Goal: Entertainment & Leisure: Consume media (video, audio)

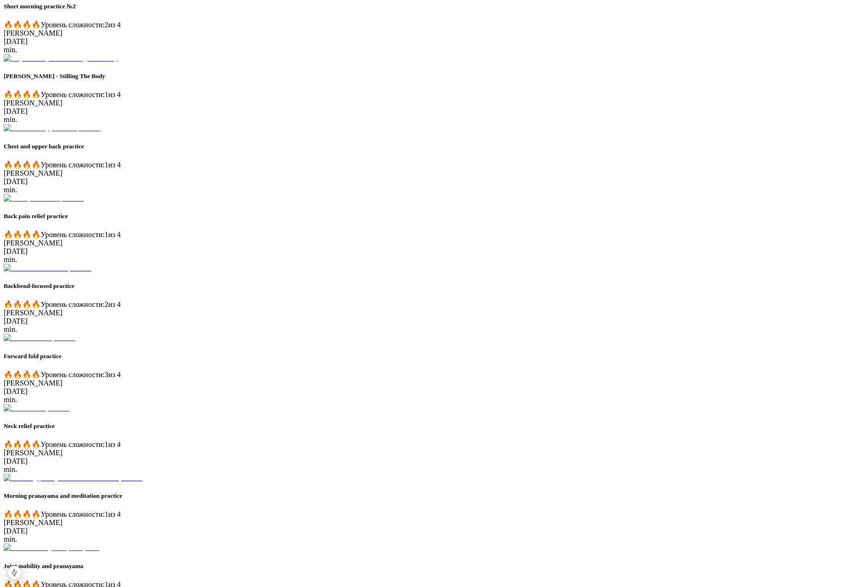
scroll to position [572, 0]
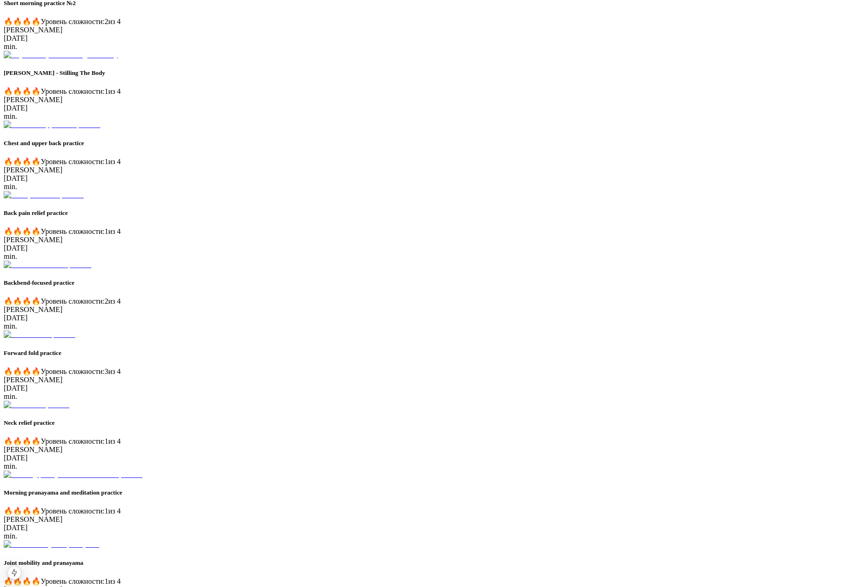
click at [123, 204] on div "Maystrova Yoga Online Yoga Studio Popular Most popular lessons of the week View…" at bounding box center [429, 232] width 851 height 1275
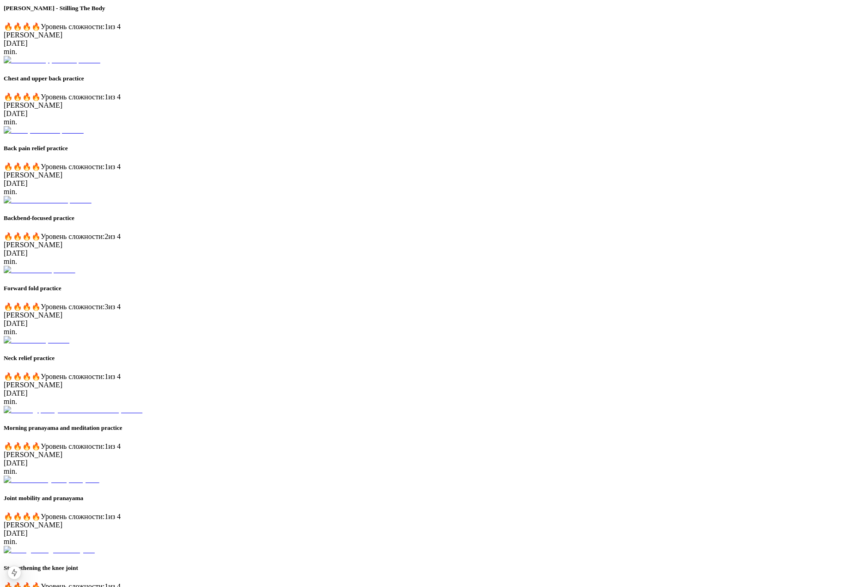
click at [624, 320] on div "Short morning practice №1 🔥 🔥 🔥 🔥 Уровень сложности: 1 из 4 Ekaterina Maystrova…" at bounding box center [429, 118] width 851 height 993
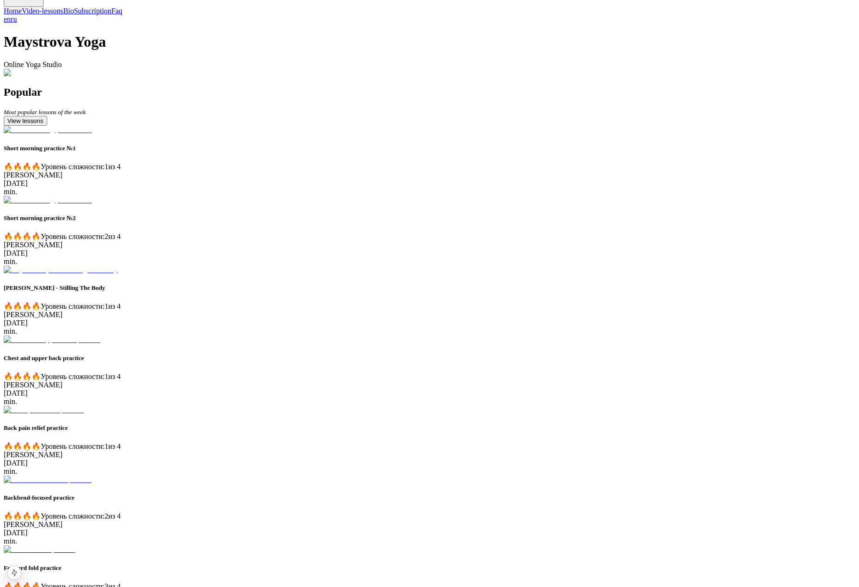
scroll to position [141, 0]
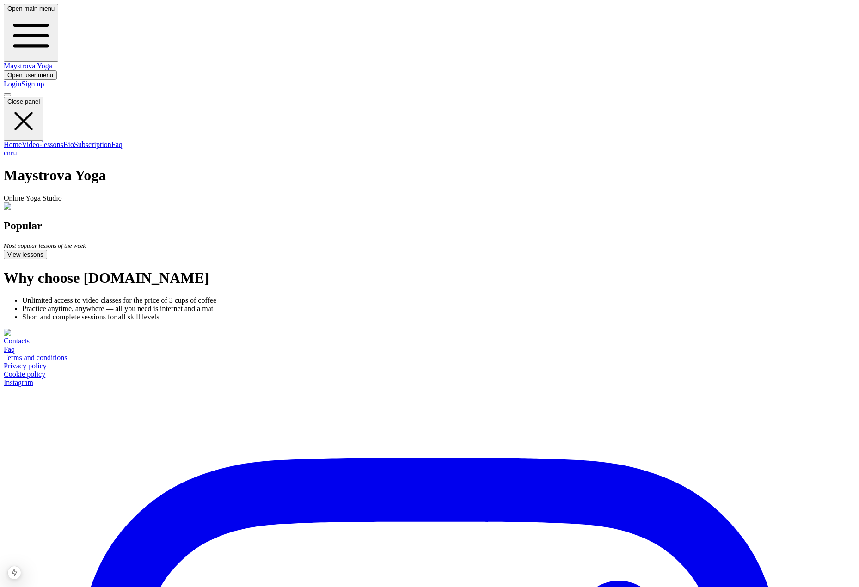
scroll to position [141, 0]
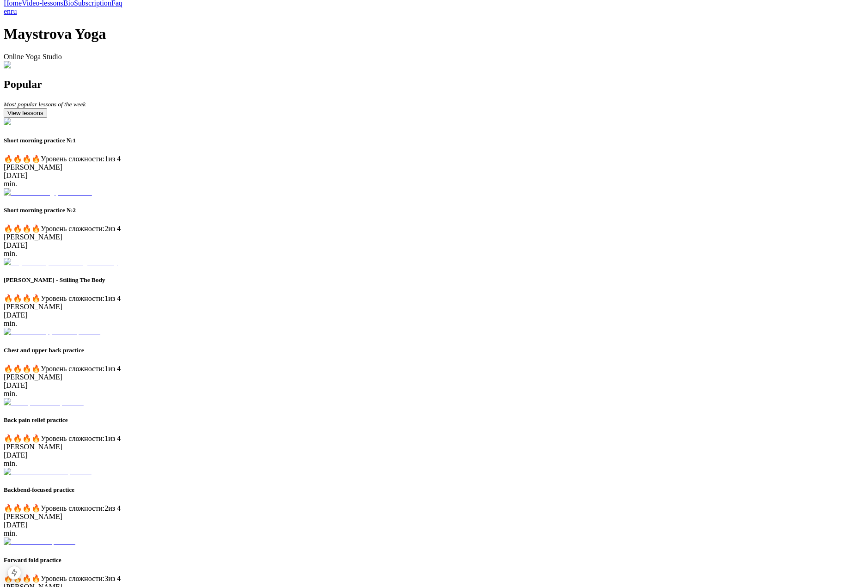
click at [777, 69] on div "Maystrova Yoga Online Yoga Studio" at bounding box center [429, 46] width 851 height 43
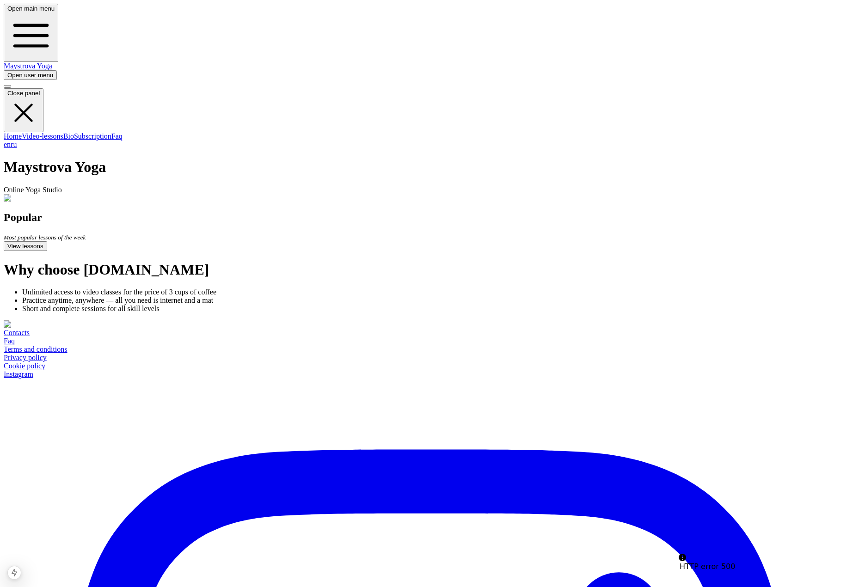
click at [7, 90] on span "button" at bounding box center [7, 93] width 0 height 7
click at [145, 14] on div "Open main menu Maystrova Yoga Open user menu" at bounding box center [429, 42] width 851 height 76
click at [11, 88] on button at bounding box center [7, 86] width 7 height 3
click at [7, 90] on span "button" at bounding box center [7, 93] width 0 height 7
click at [11, 88] on button at bounding box center [7, 86] width 7 height 3
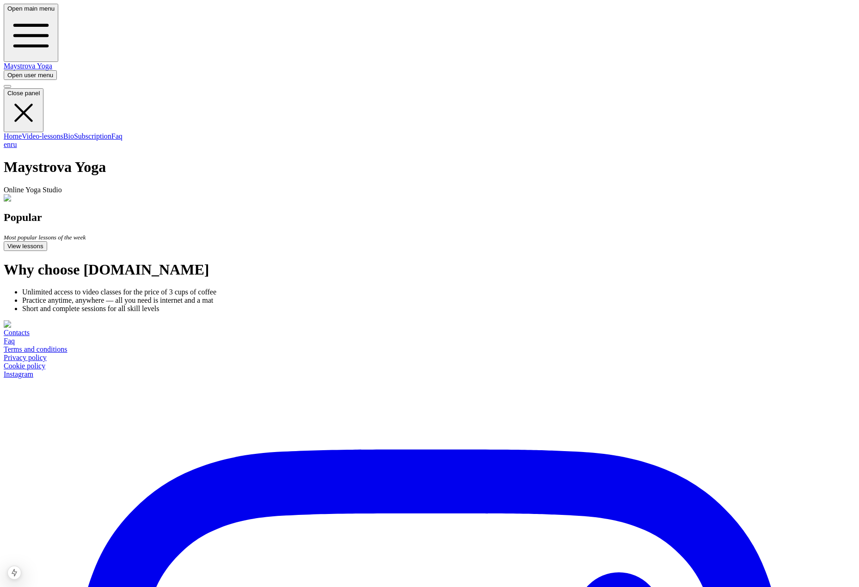
click at [11, 88] on button at bounding box center [7, 86] width 7 height 3
click at [7, 90] on span "button" at bounding box center [7, 93] width 0 height 7
click at [11, 85] on button at bounding box center [7, 86] width 7 height 3
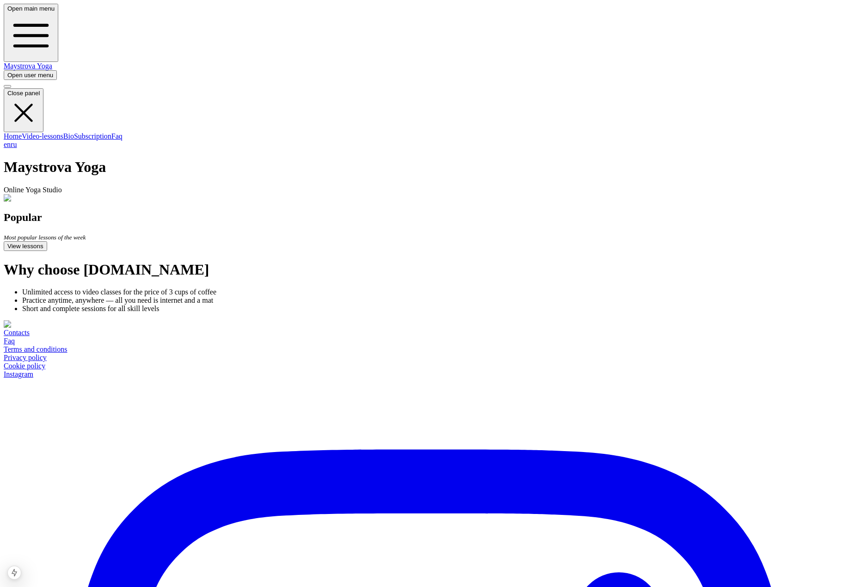
click at [7, 90] on span "button" at bounding box center [7, 93] width 0 height 7
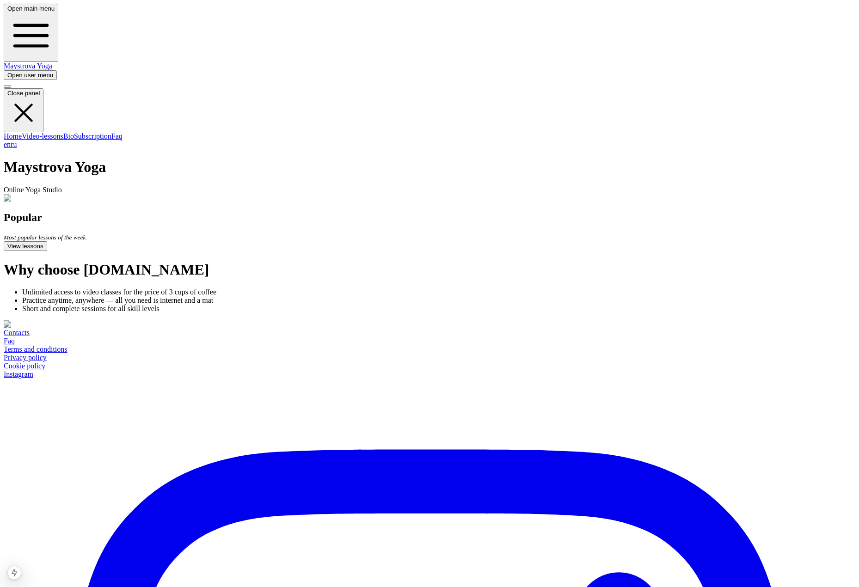
click at [7, 90] on span "button" at bounding box center [7, 93] width 0 height 7
click at [11, 88] on button at bounding box center [7, 86] width 7 height 3
click at [7, 90] on span "button" at bounding box center [7, 93] width 0 height 7
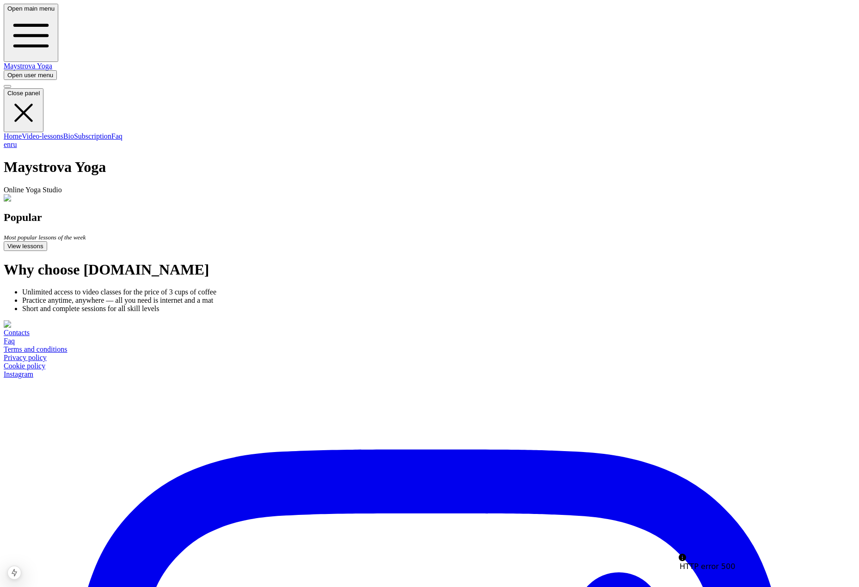
click at [7, 90] on span "button" at bounding box center [7, 93] width 0 height 7
click at [11, 88] on button at bounding box center [7, 86] width 7 height 3
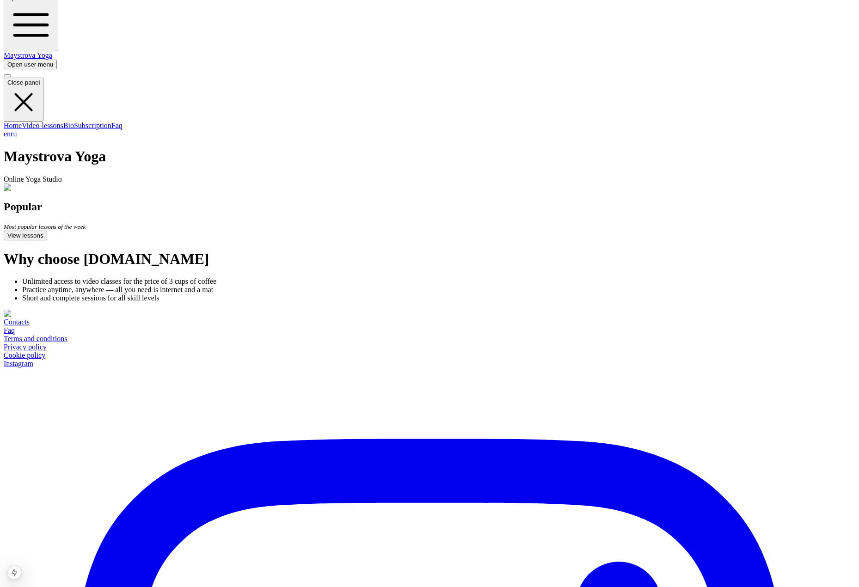
scroll to position [10, 0]
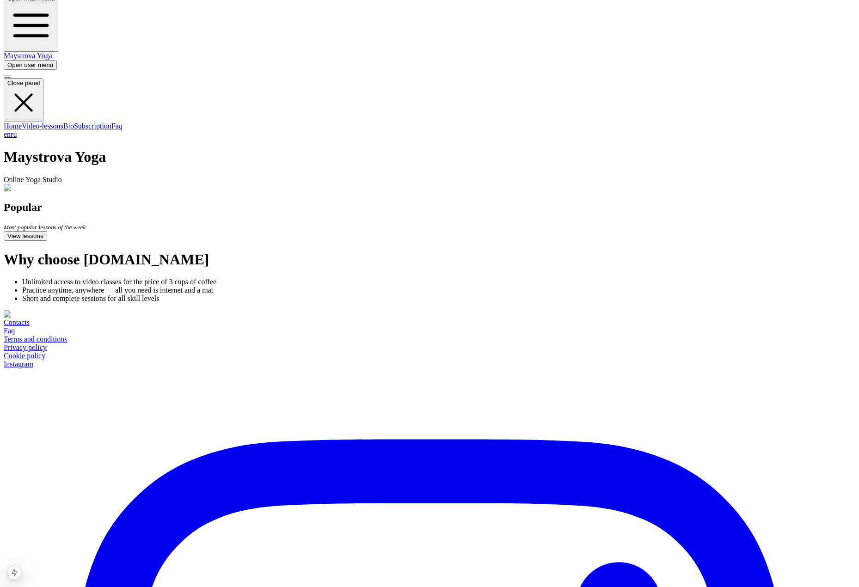
click at [544, 52] on div "Maystrova Yoga" at bounding box center [429, 56] width 851 height 8
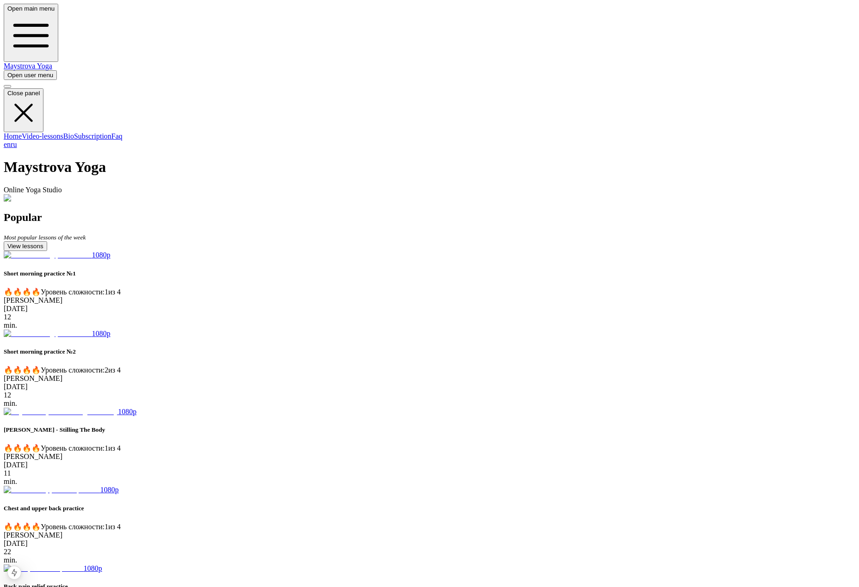
click at [7, 90] on span "button" at bounding box center [7, 93] width 0 height 7
click at [11, 88] on button at bounding box center [7, 86] width 7 height 3
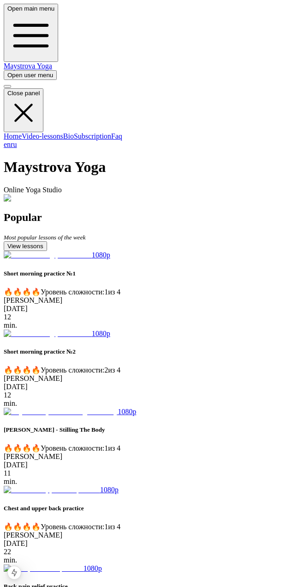
click at [12, 132] on div "Home Video-lessons Bio Subscription Faq en ru" at bounding box center [144, 140] width 281 height 17
click at [7, 90] on span "button" at bounding box center [7, 93] width 0 height 7
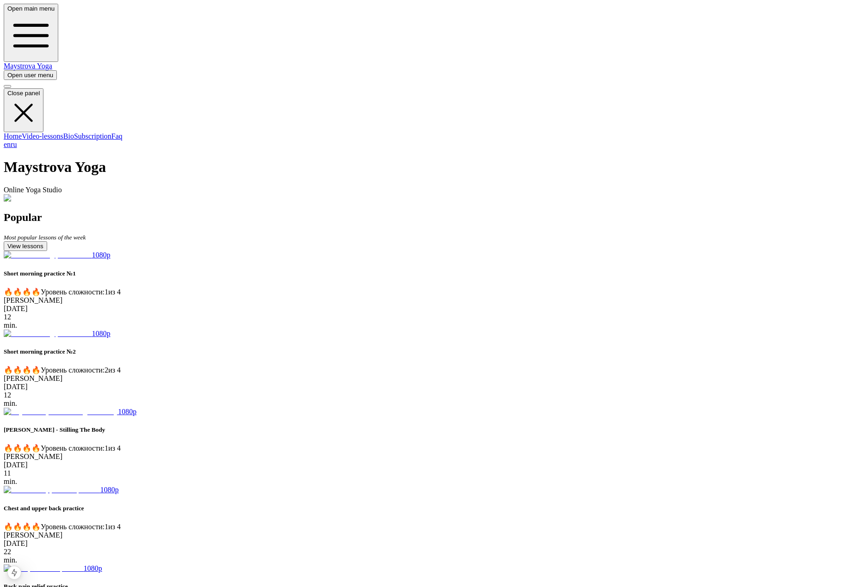
click at [7, 90] on span "button" at bounding box center [7, 93] width 0 height 7
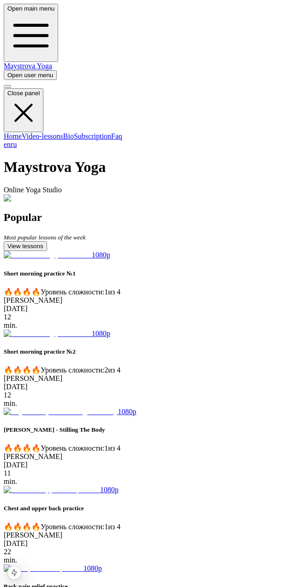
click at [7, 90] on span "button" at bounding box center [7, 93] width 0 height 7
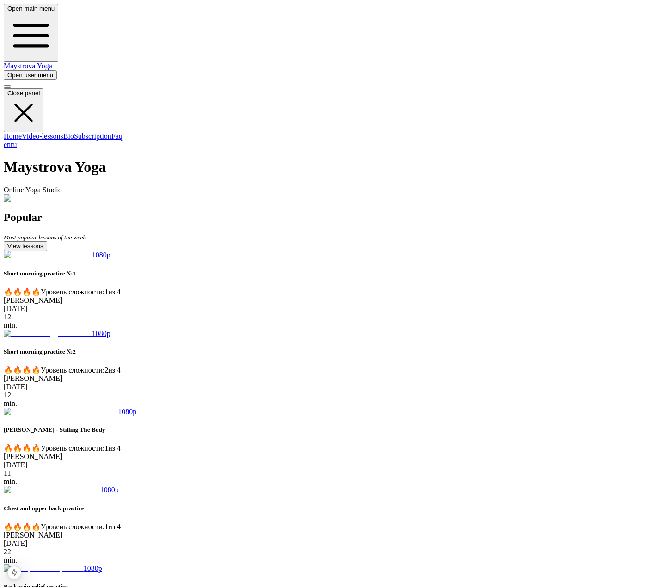
click at [7, 90] on span "button" at bounding box center [7, 93] width 0 height 7
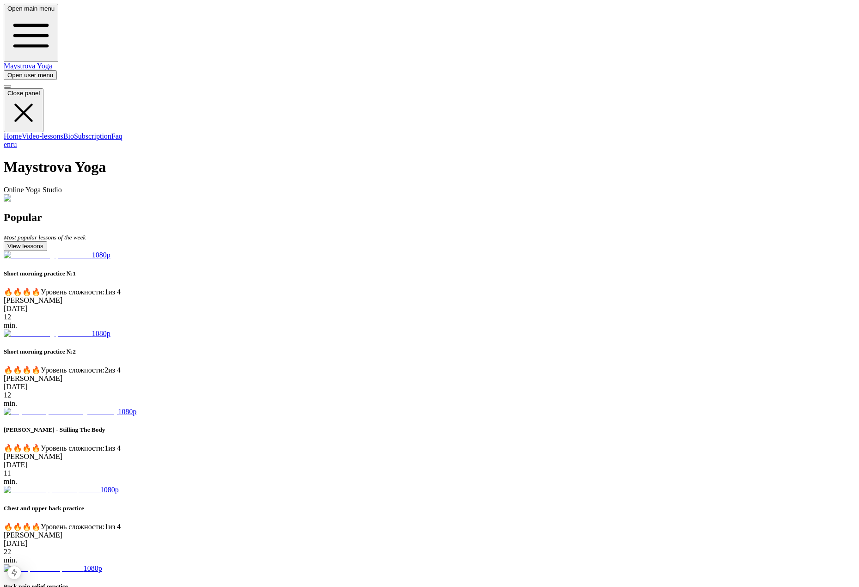
click at [7, 90] on span "button" at bounding box center [7, 93] width 0 height 7
click at [11, 88] on button at bounding box center [7, 86] width 7 height 3
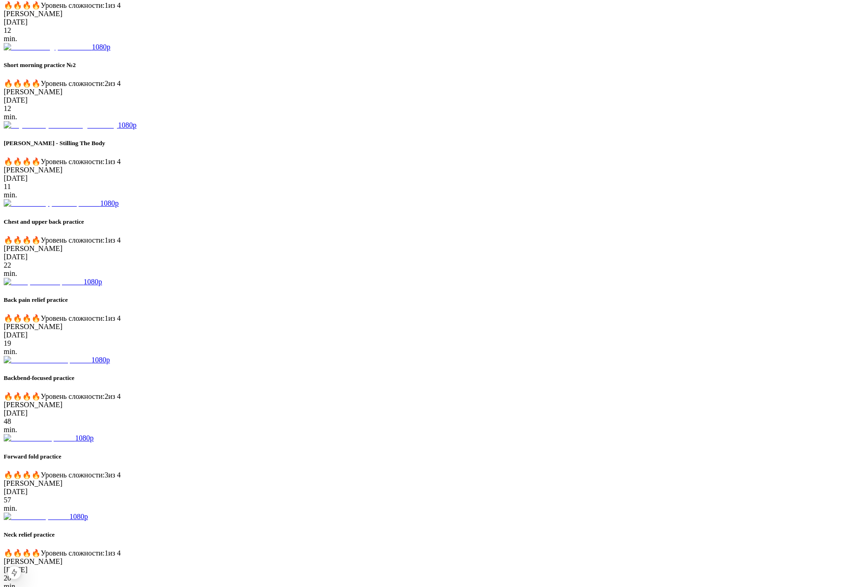
scroll to position [927, 0]
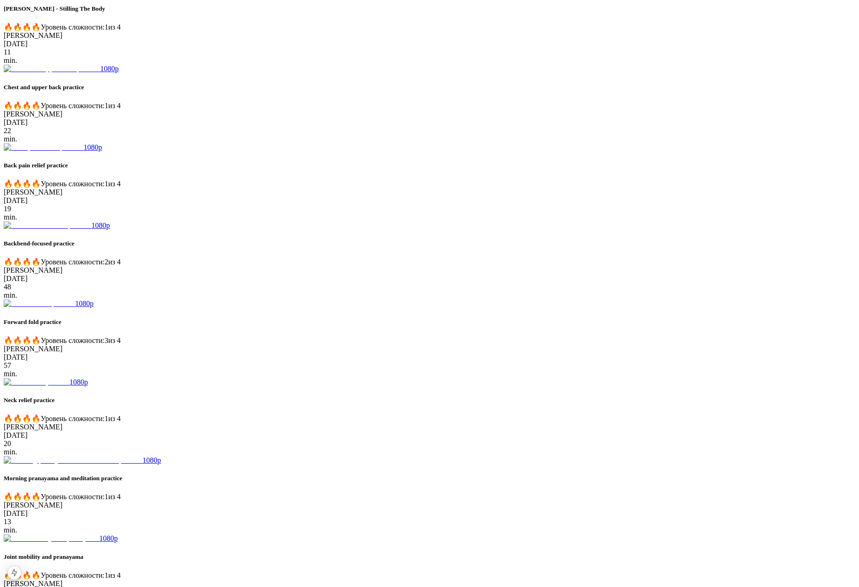
scroll to position [927, 0]
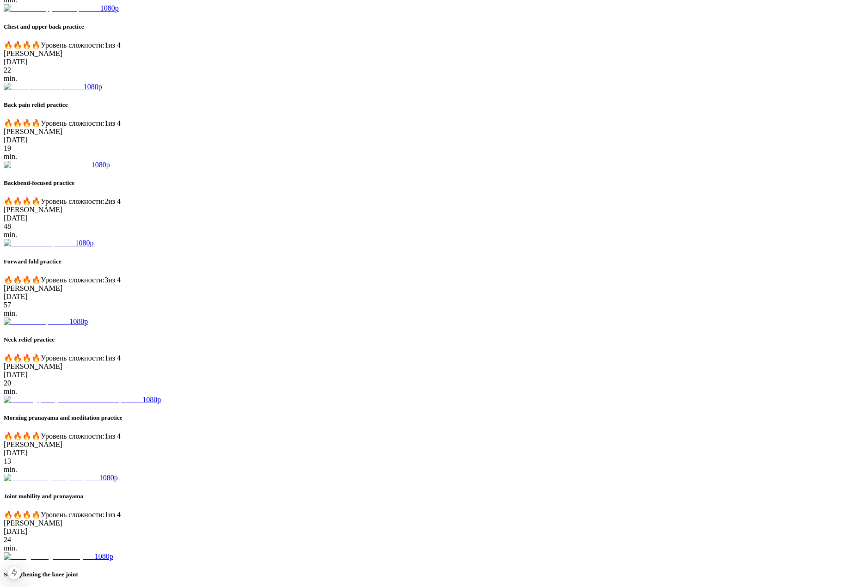
scroll to position [927, 0]
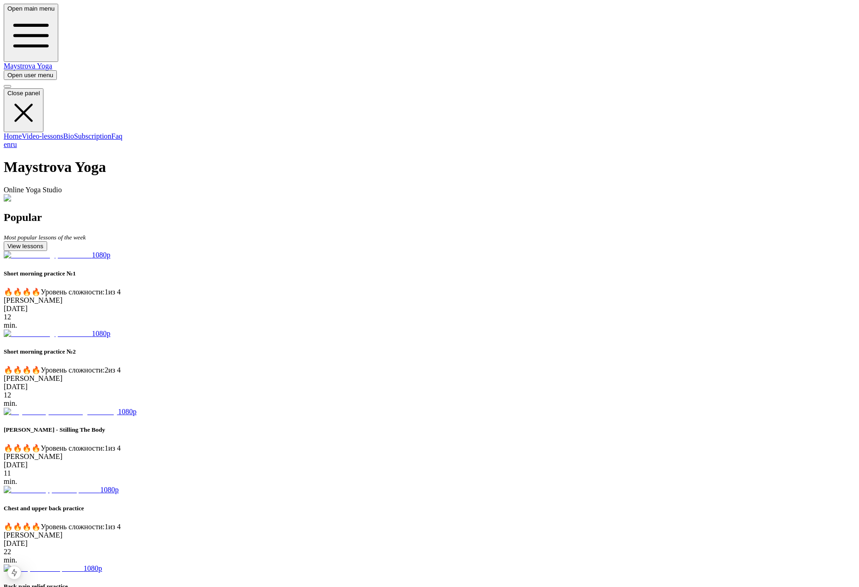
click at [17, 148] on link "ru" at bounding box center [14, 144] width 6 height 8
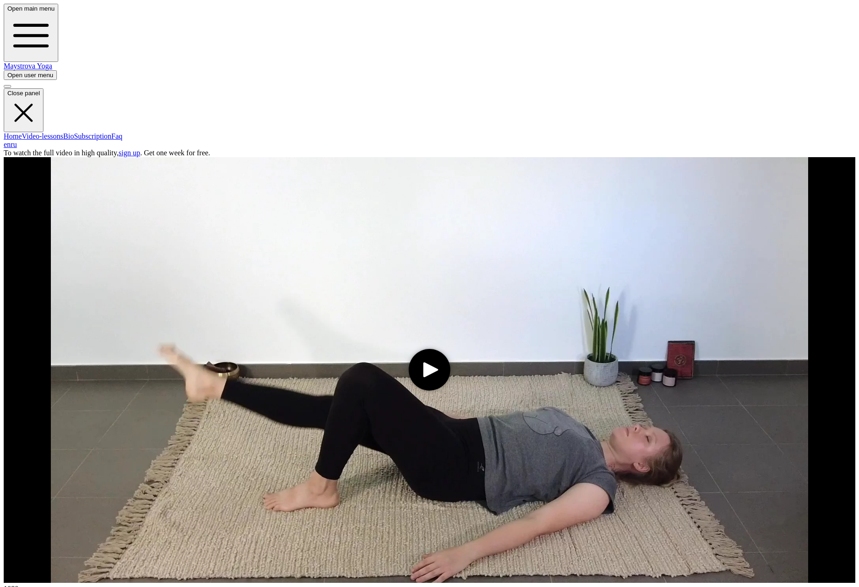
click at [17, 148] on link "ru" at bounding box center [14, 144] width 6 height 8
